Goal: Information Seeking & Learning: Learn about a topic

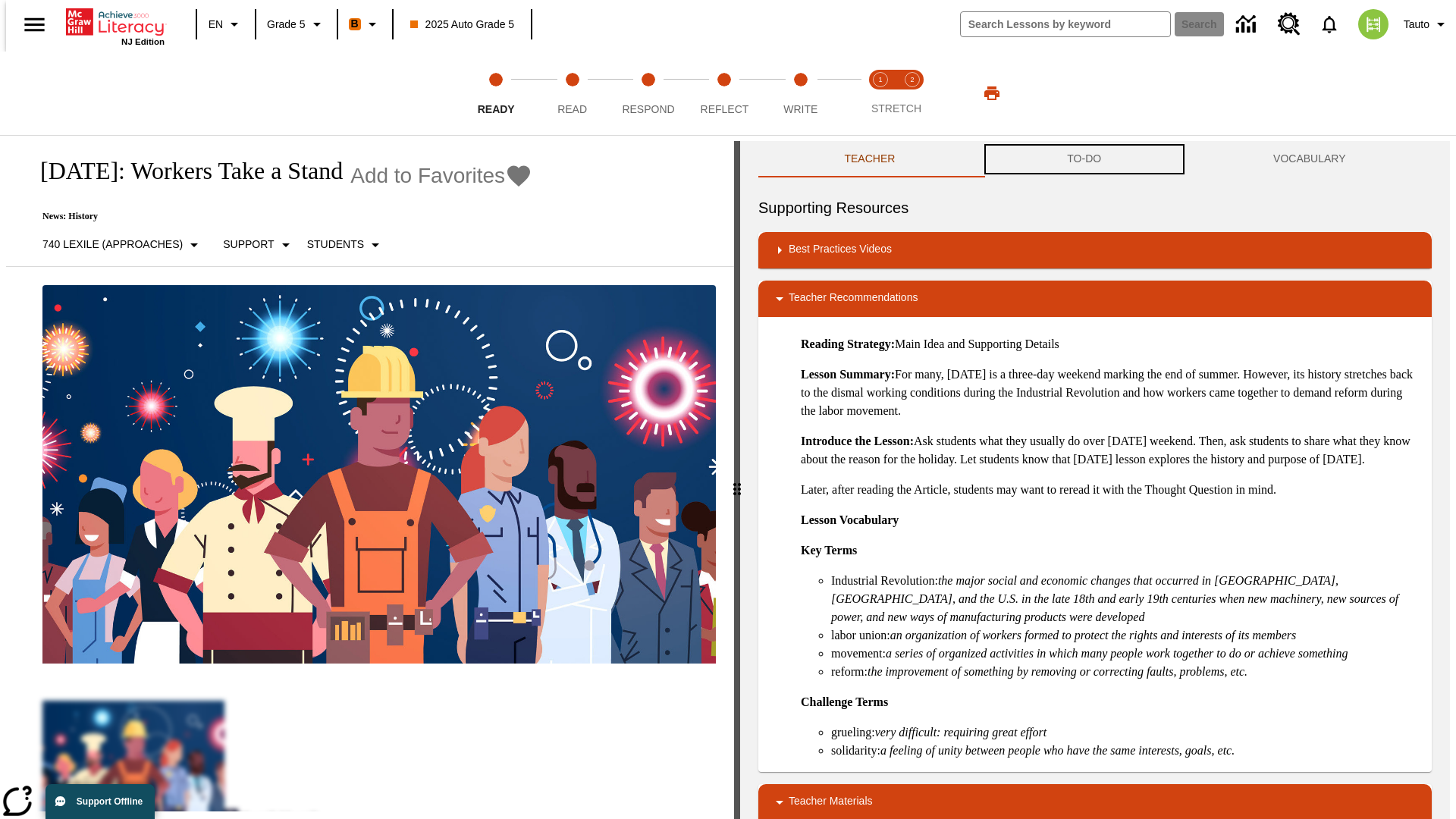
click at [1084, 159] on button "TO-DO" at bounding box center [1084, 159] width 206 height 36
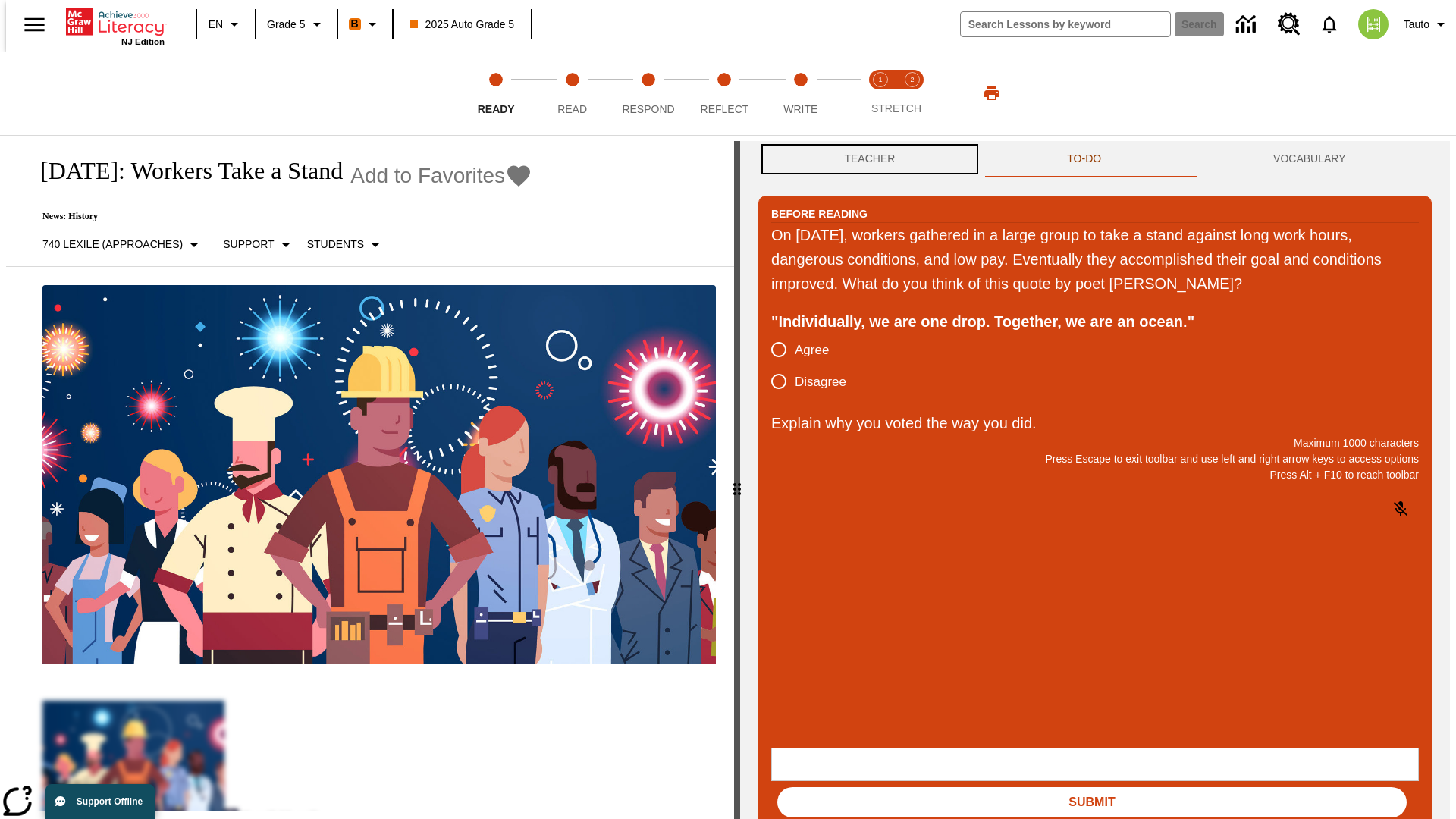
scroll to position [1, 0]
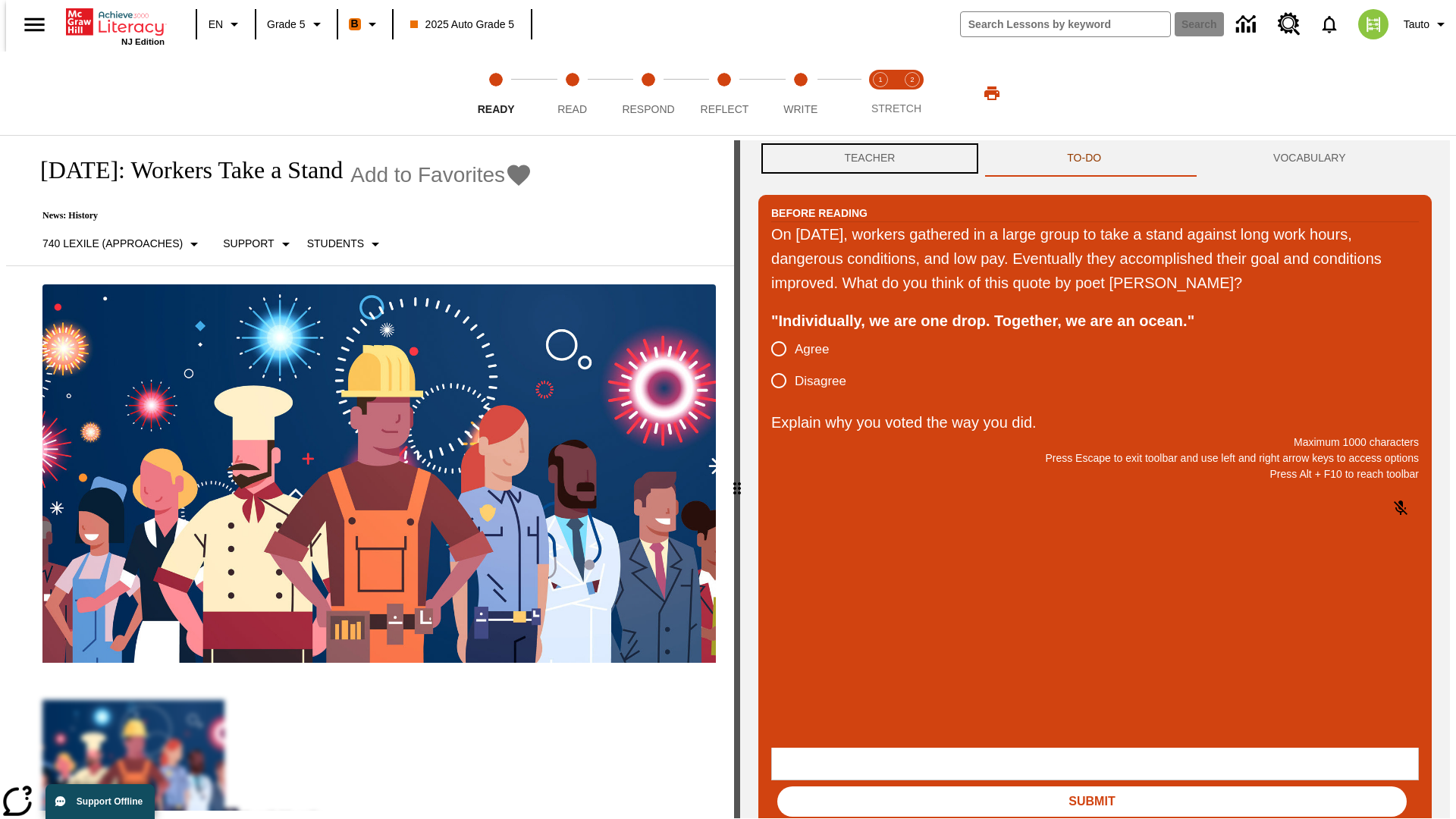
click at [865, 159] on button "Teacher" at bounding box center [870, 158] width 223 height 36
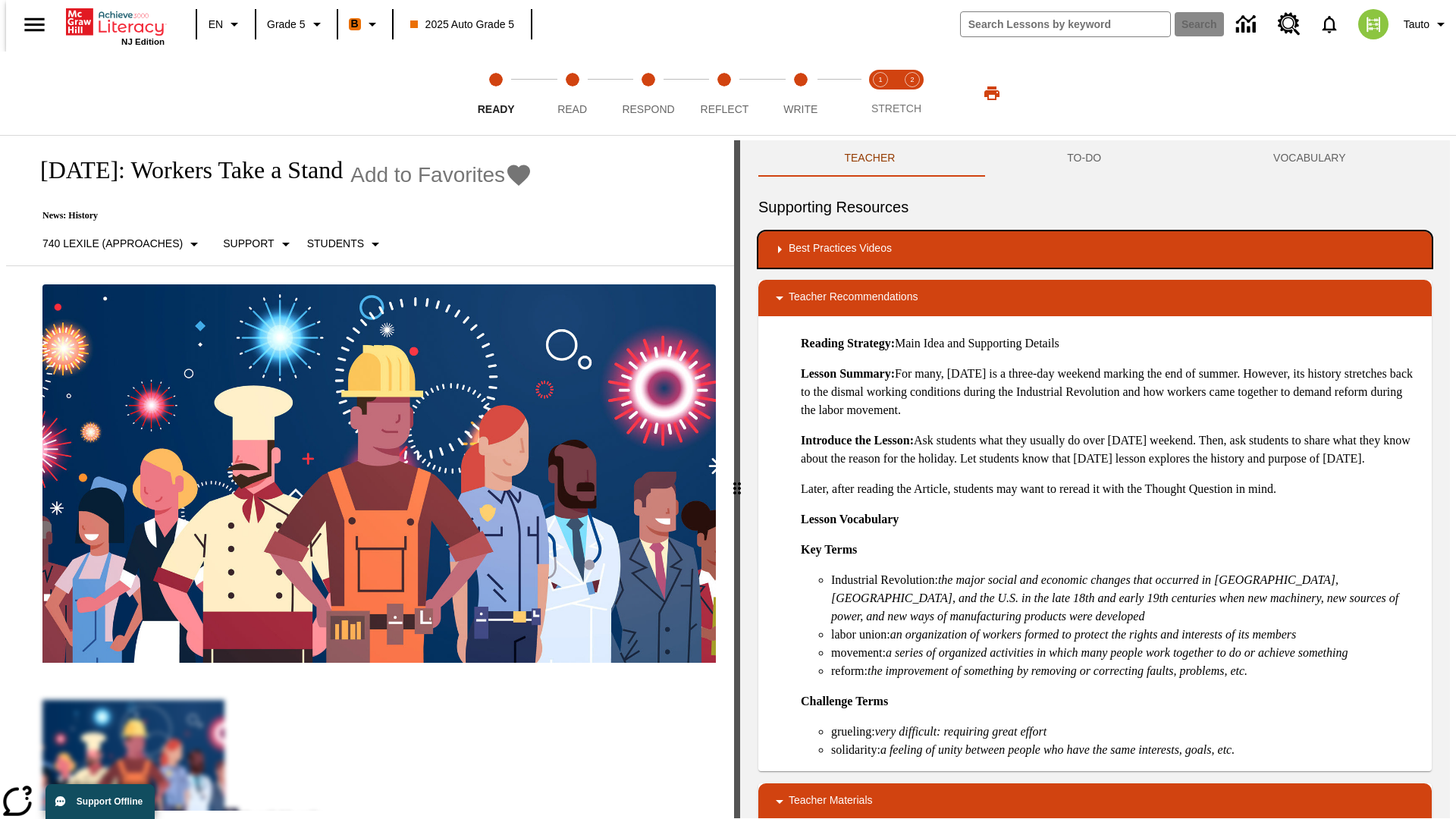
click at [1095, 249] on div "Best Practices Videos" at bounding box center [1095, 250] width 649 height 19
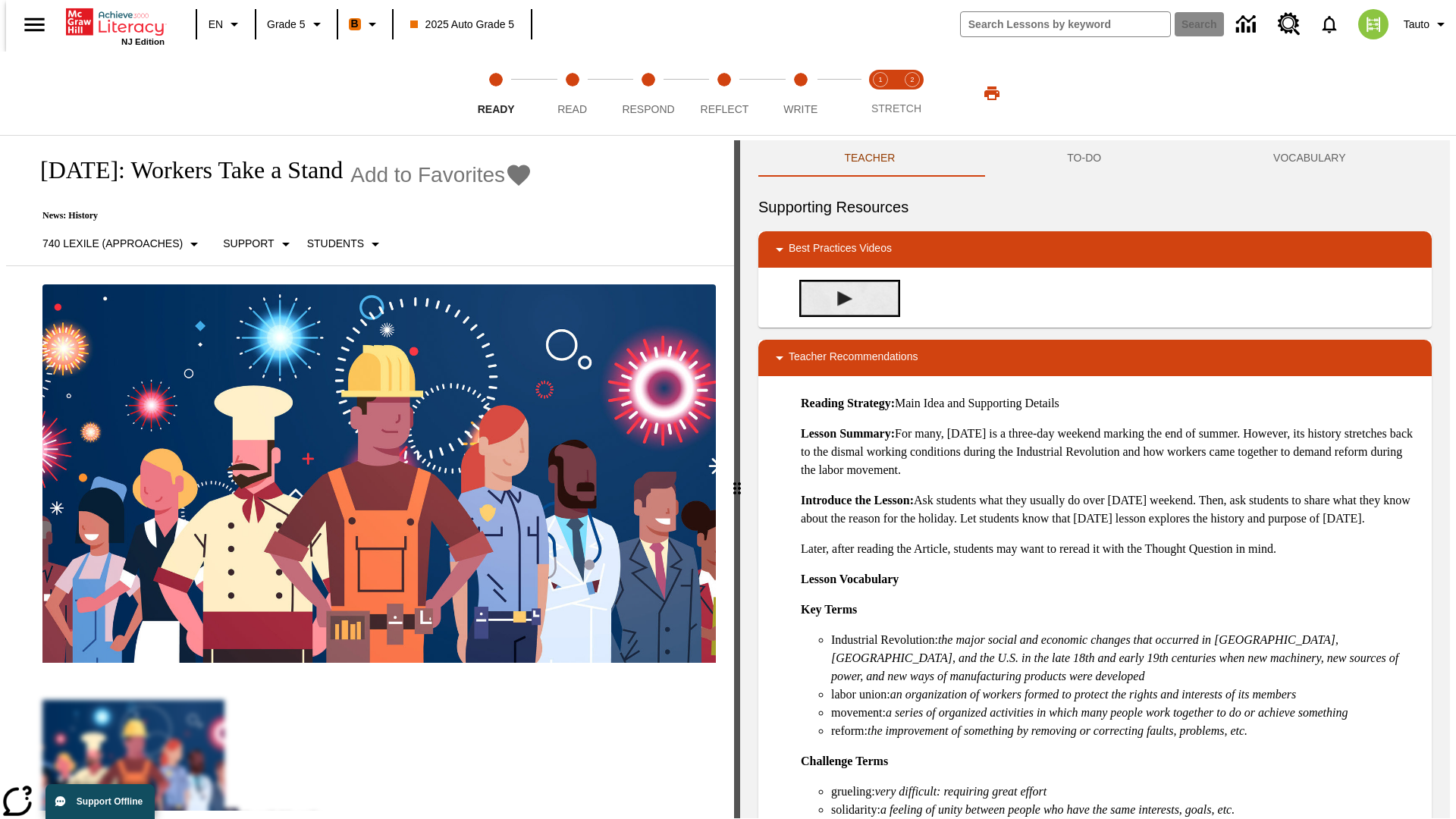
click at [839, 298] on img "Building Academic Vocabulary" at bounding box center [845, 299] width 15 height 15
click at [572, 94] on span "Read" at bounding box center [572, 103] width 29 height 27
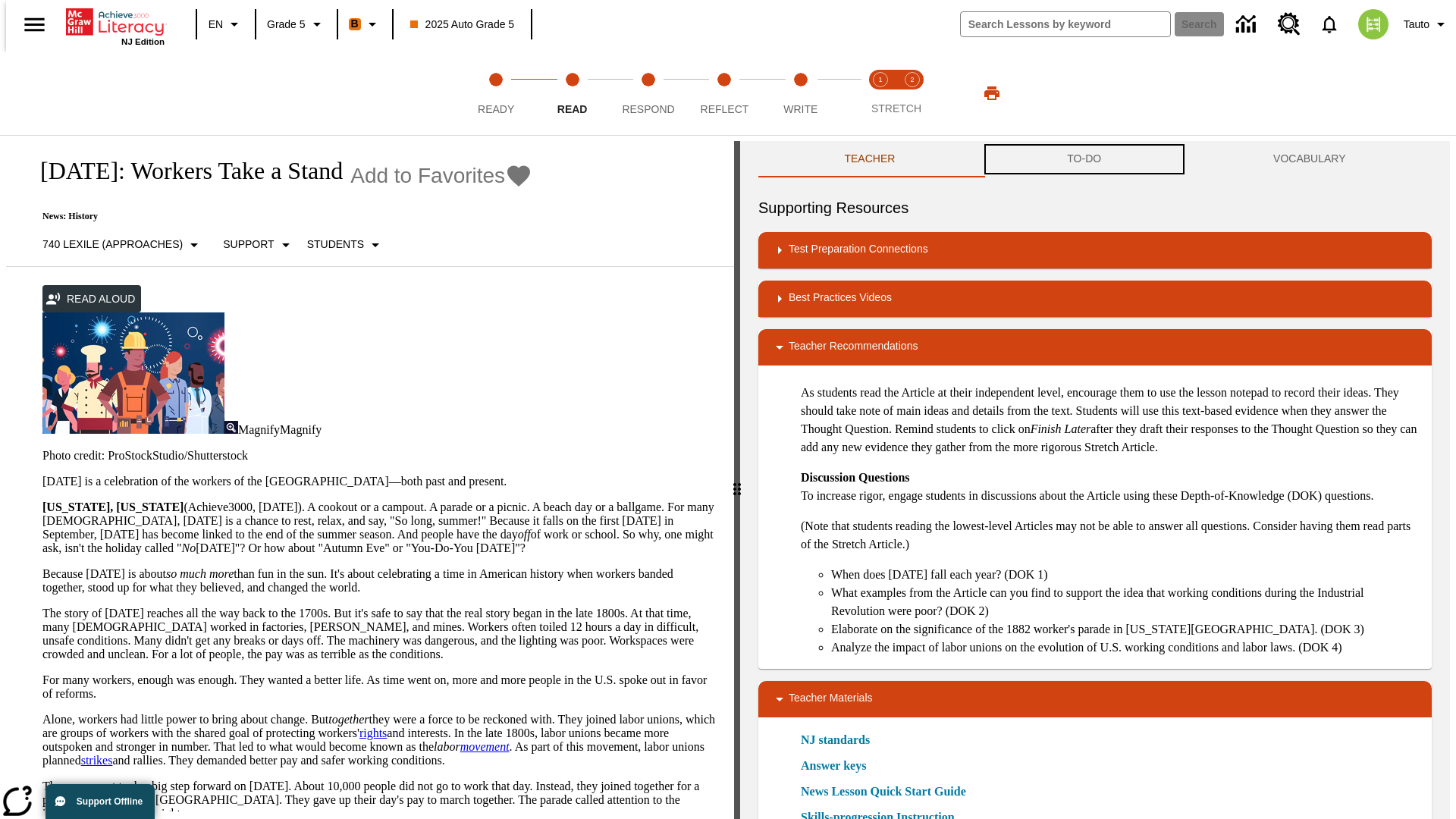
scroll to position [1, 0]
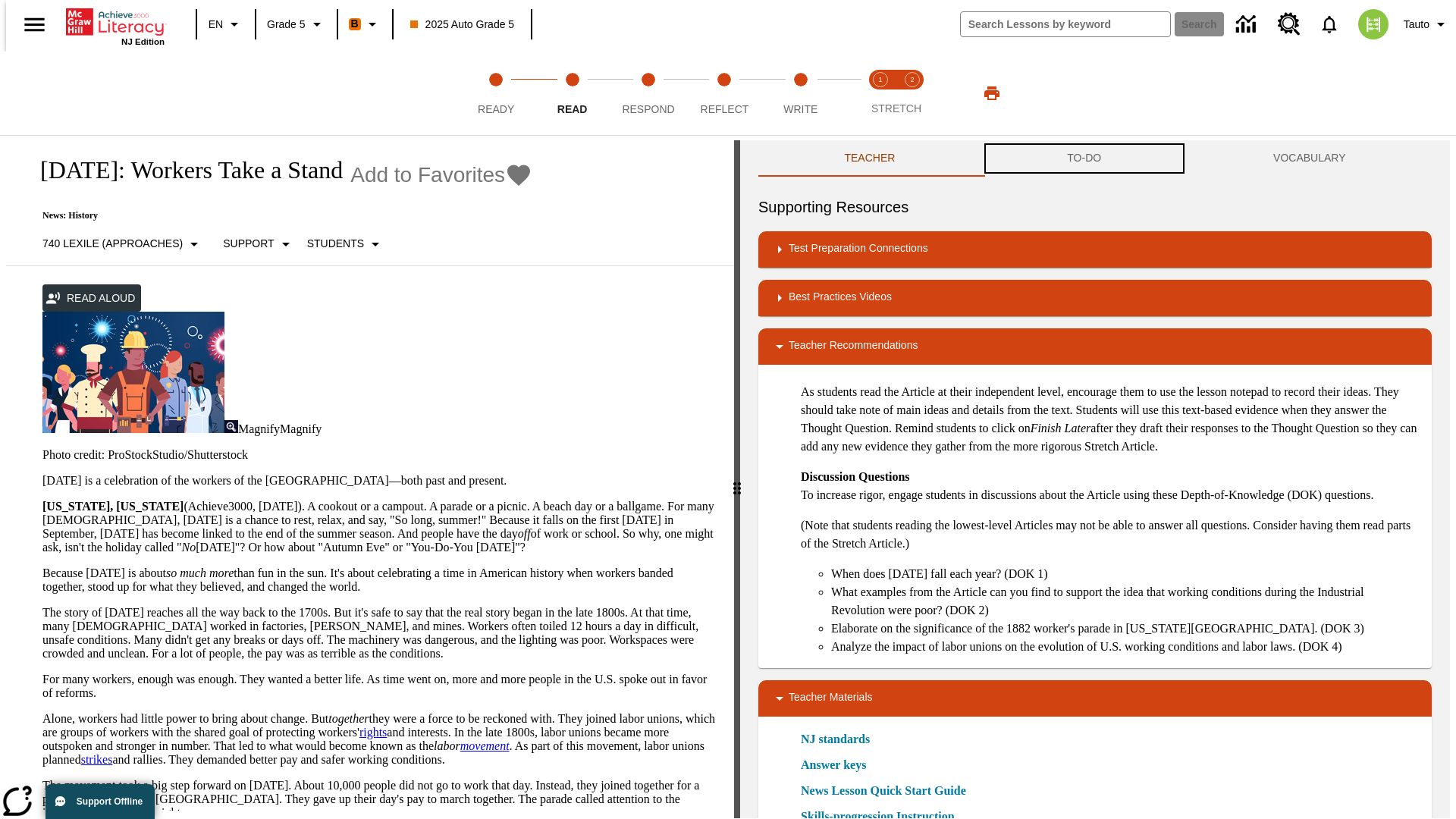
click at [1084, 159] on button "TO-DO" at bounding box center [1084, 158] width 206 height 36
